Goal: Transaction & Acquisition: Purchase product/service

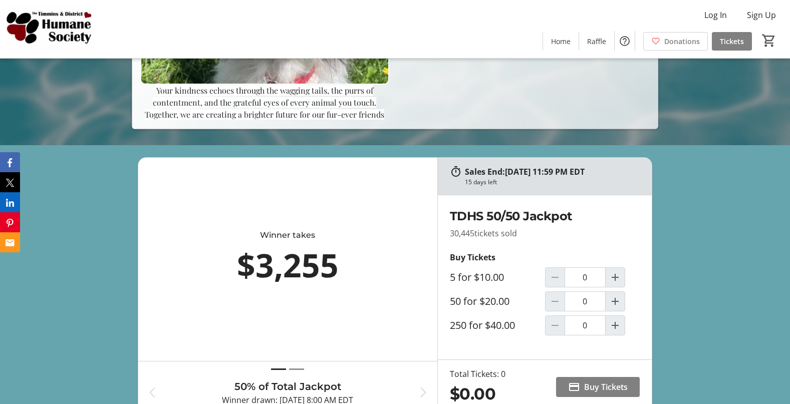
scroll to position [203, 0]
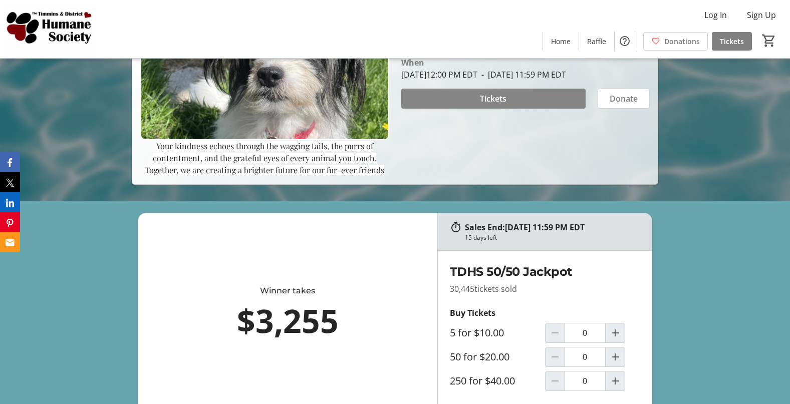
click at [544, 100] on span at bounding box center [493, 99] width 185 height 24
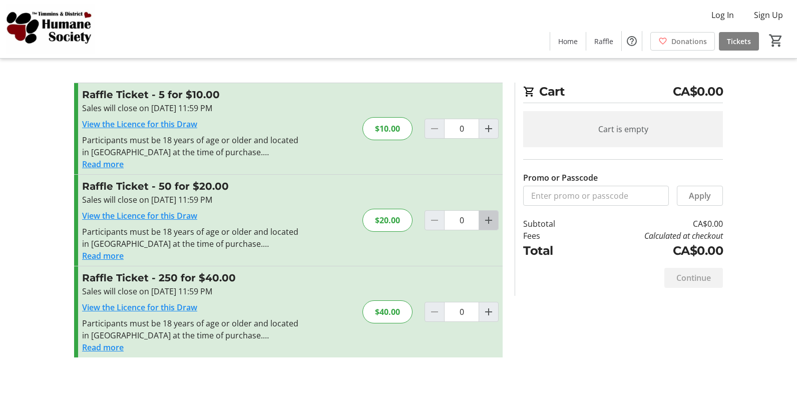
click at [490, 220] on mat-icon "Increment by one" at bounding box center [489, 220] width 12 height 12
type input "1"
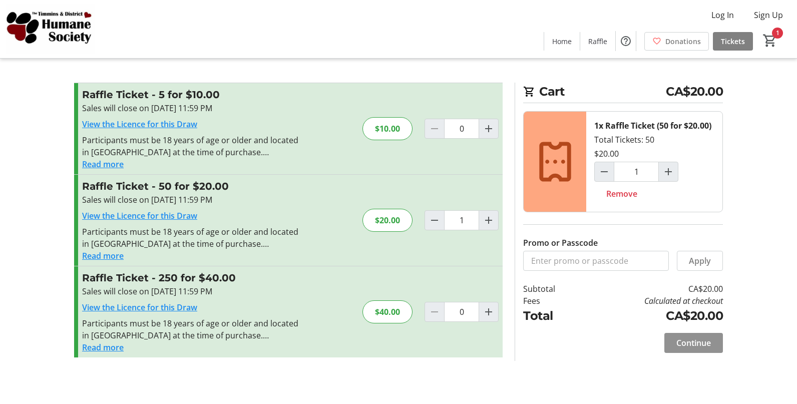
click at [698, 340] on span "Continue" at bounding box center [694, 343] width 35 height 12
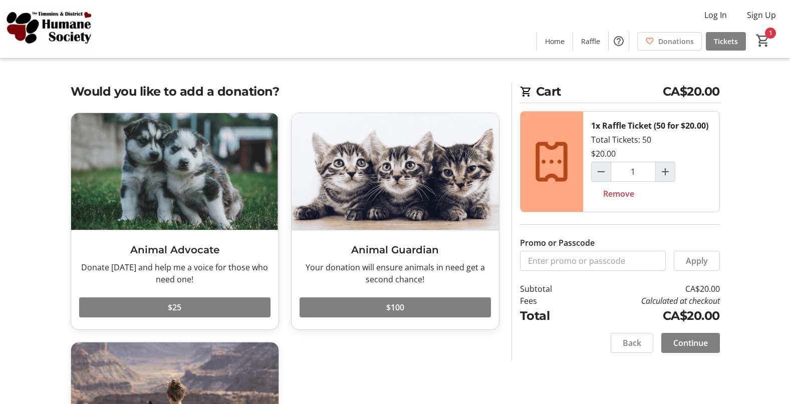
scroll to position [114, 0]
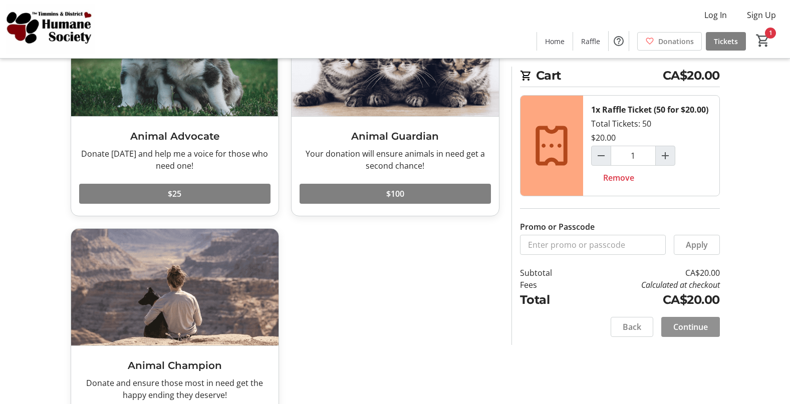
click at [697, 325] on span "Continue" at bounding box center [690, 327] width 35 height 12
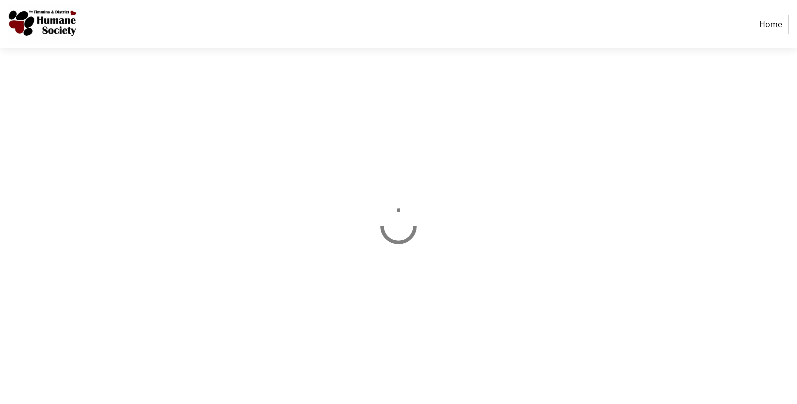
select select "CA"
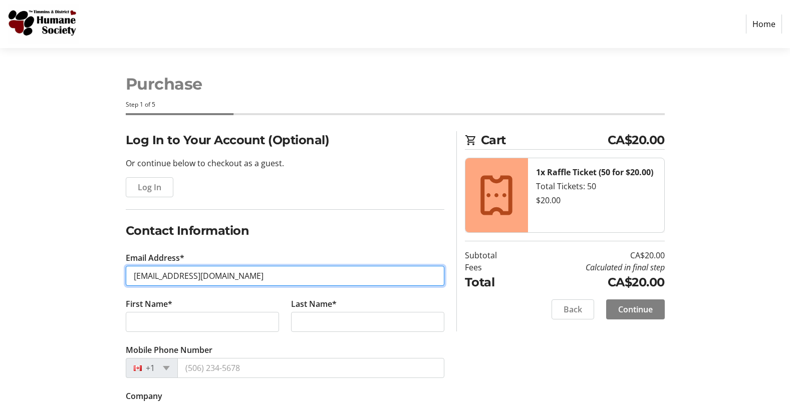
type input "[EMAIL_ADDRESS][DOMAIN_NAME]"
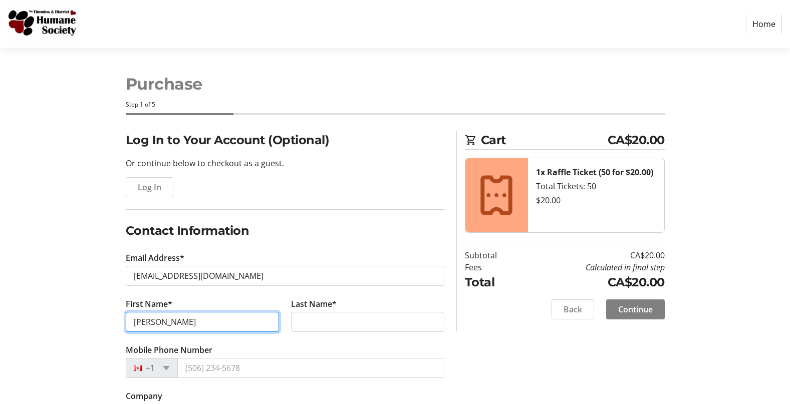
type input "[PERSON_NAME]"
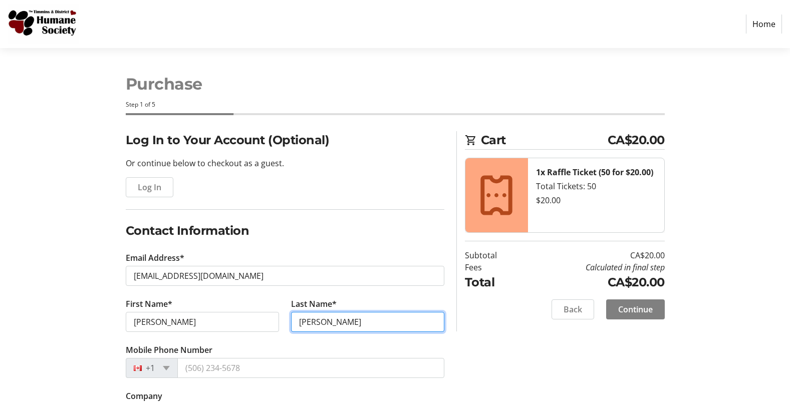
type input "[PERSON_NAME]"
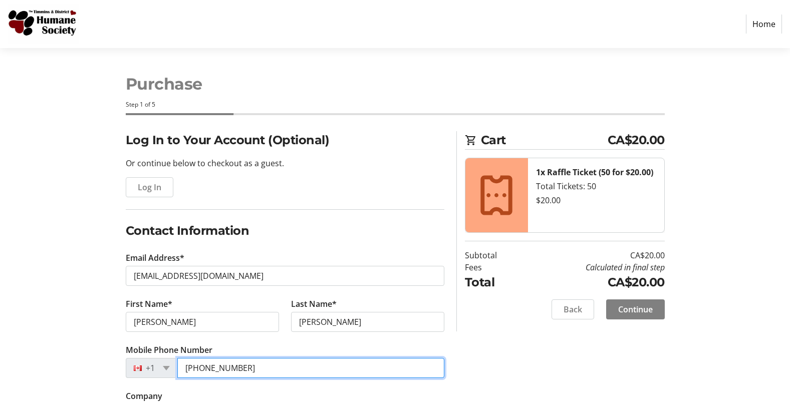
type input "[PHONE_NUMBER]"
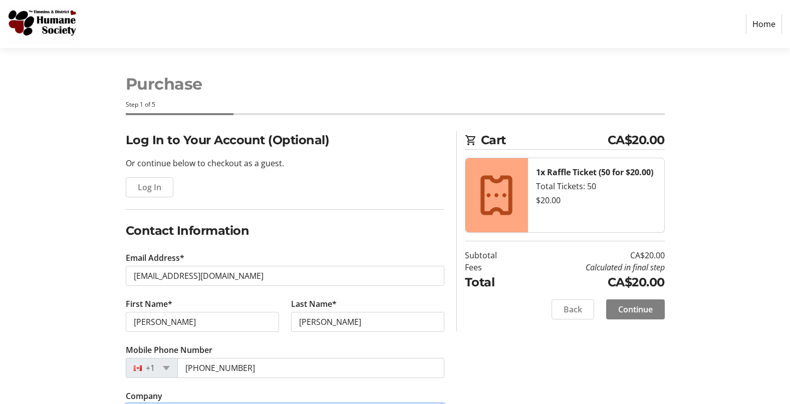
scroll to position [212, 0]
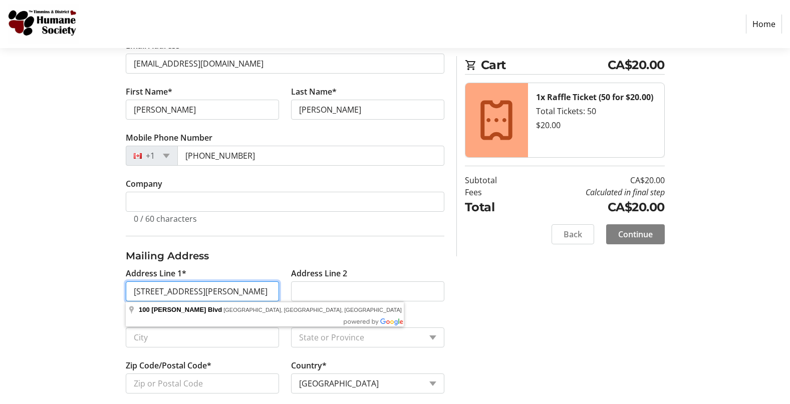
type input "[STREET_ADDRESS][PERSON_NAME]"
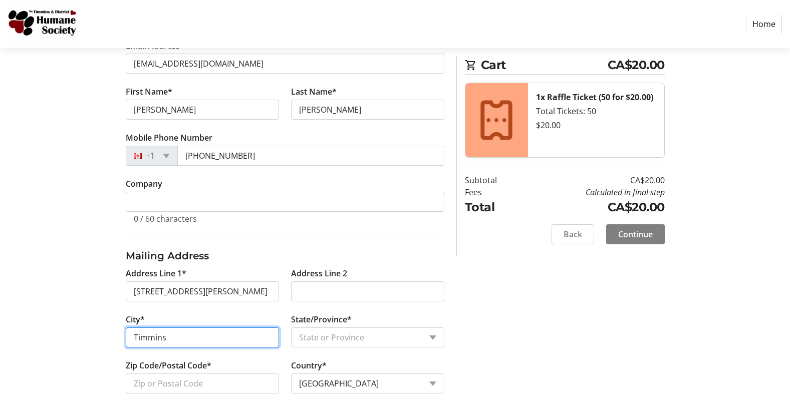
type input "Timmins"
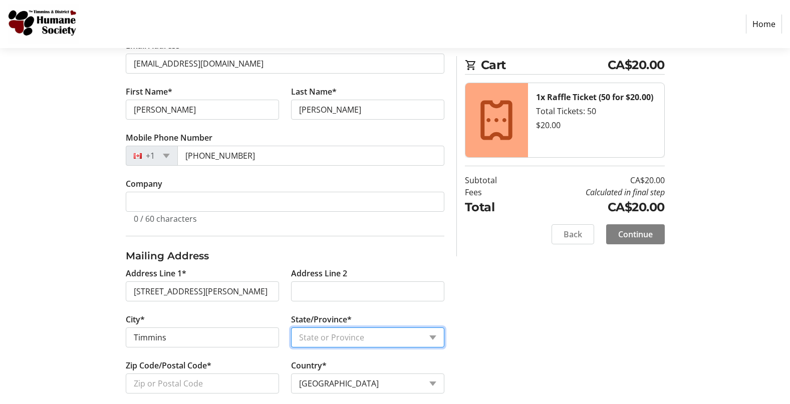
select select "ON"
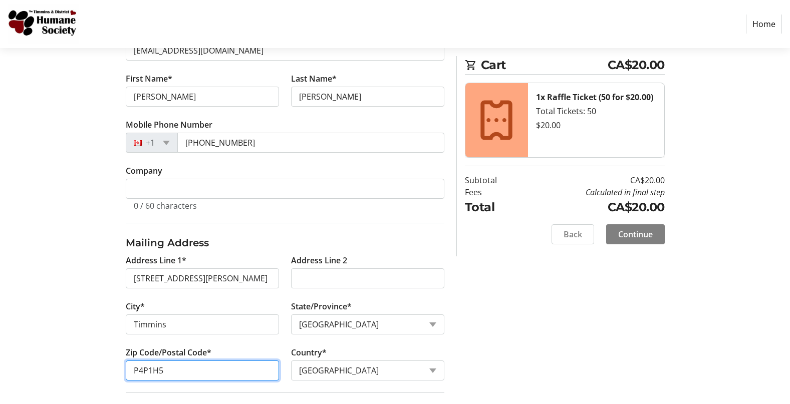
type input "P4P1H5"
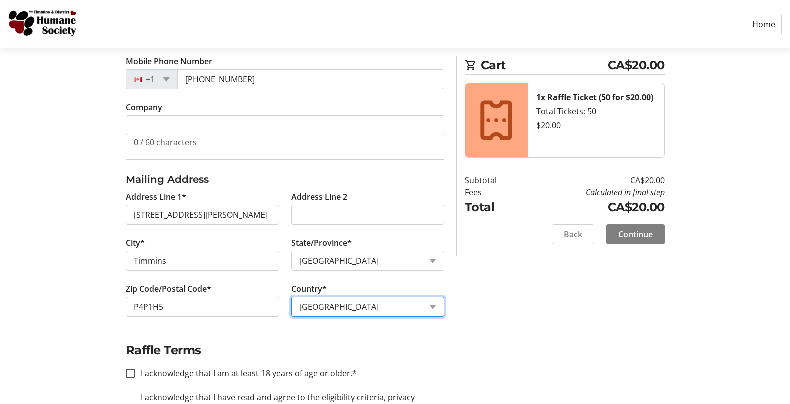
scroll to position [302, 0]
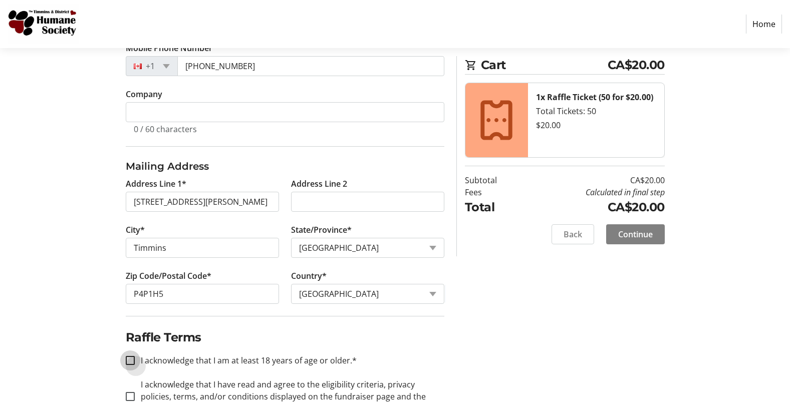
click at [129, 359] on input "I acknowledge that I am at least 18 years of age or older.*" at bounding box center [130, 360] width 9 height 9
checkbox input "true"
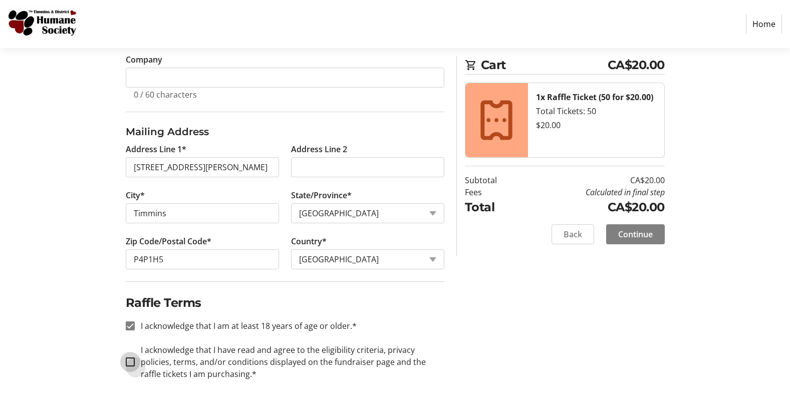
click at [132, 362] on input "I acknowledge that I have read and agree to the eligibility criteria, privacy p…" at bounding box center [130, 362] width 9 height 9
checkbox input "true"
click at [633, 233] on span "Continue" at bounding box center [635, 234] width 35 height 12
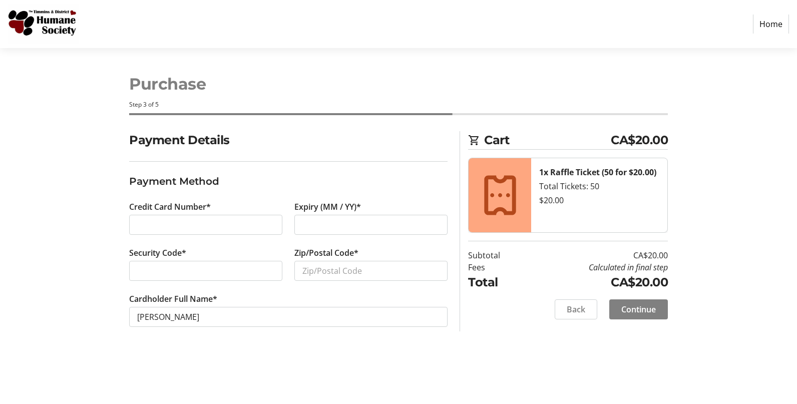
click at [216, 217] on div at bounding box center [205, 225] width 153 height 20
type input "P4P1H5"
click at [655, 307] on span "Continue" at bounding box center [639, 309] width 35 height 12
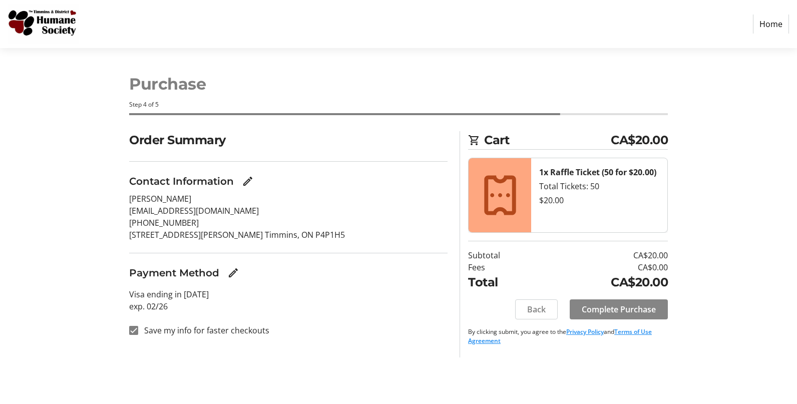
click at [620, 305] on span "Complete Purchase" at bounding box center [619, 309] width 74 height 12
